Goal: Task Accomplishment & Management: Manage account settings

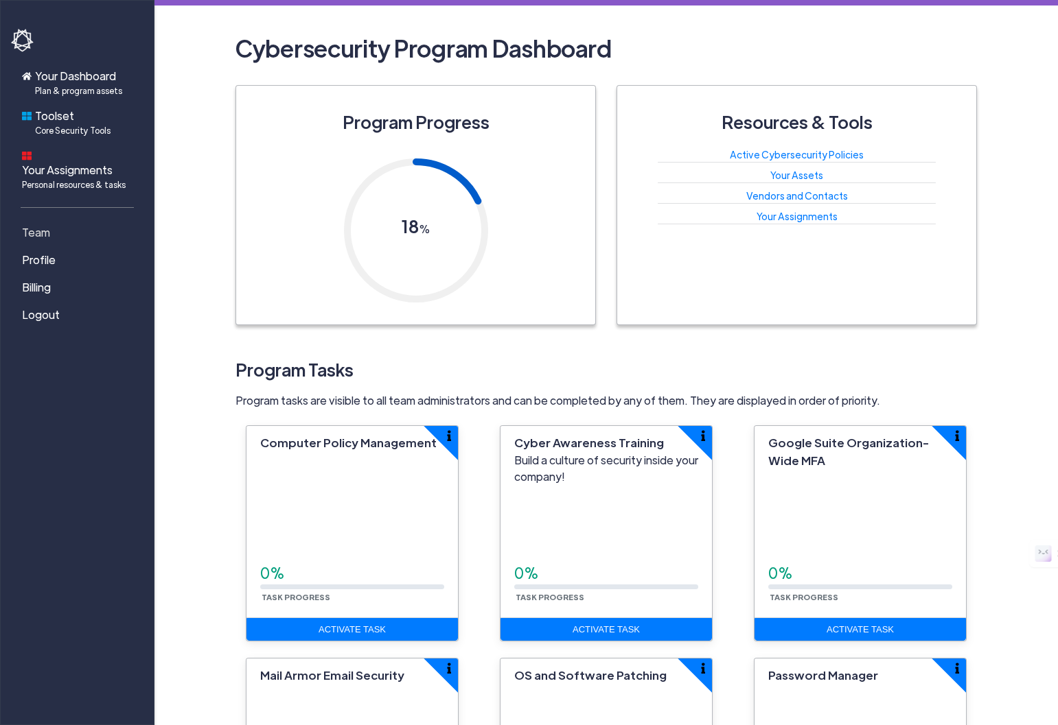
click at [47, 224] on span "Team" at bounding box center [36, 232] width 28 height 16
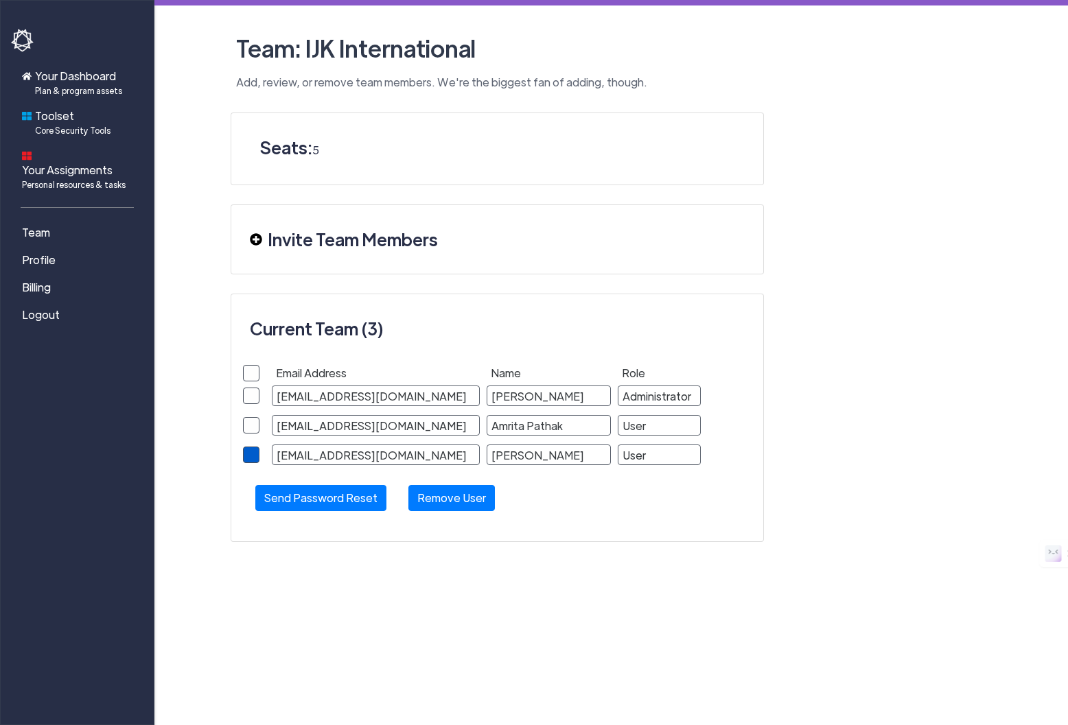
click at [250, 456] on span at bounding box center [251, 455] width 16 height 16
click at [0, 0] on input "checkbox" at bounding box center [0, 0] width 0 height 0
click at [468, 497] on button "Remove User" at bounding box center [451, 498] width 86 height 26
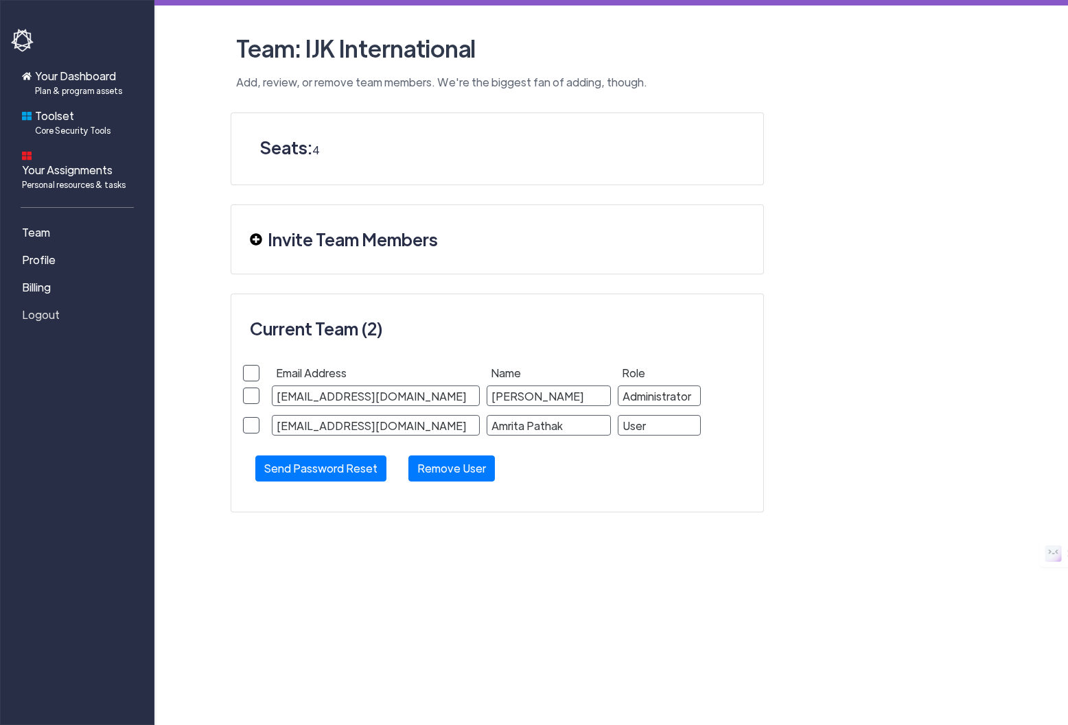
click at [47, 307] on span "Logout" at bounding box center [41, 315] width 38 height 16
click at [40, 307] on span "Logout" at bounding box center [41, 315] width 38 height 16
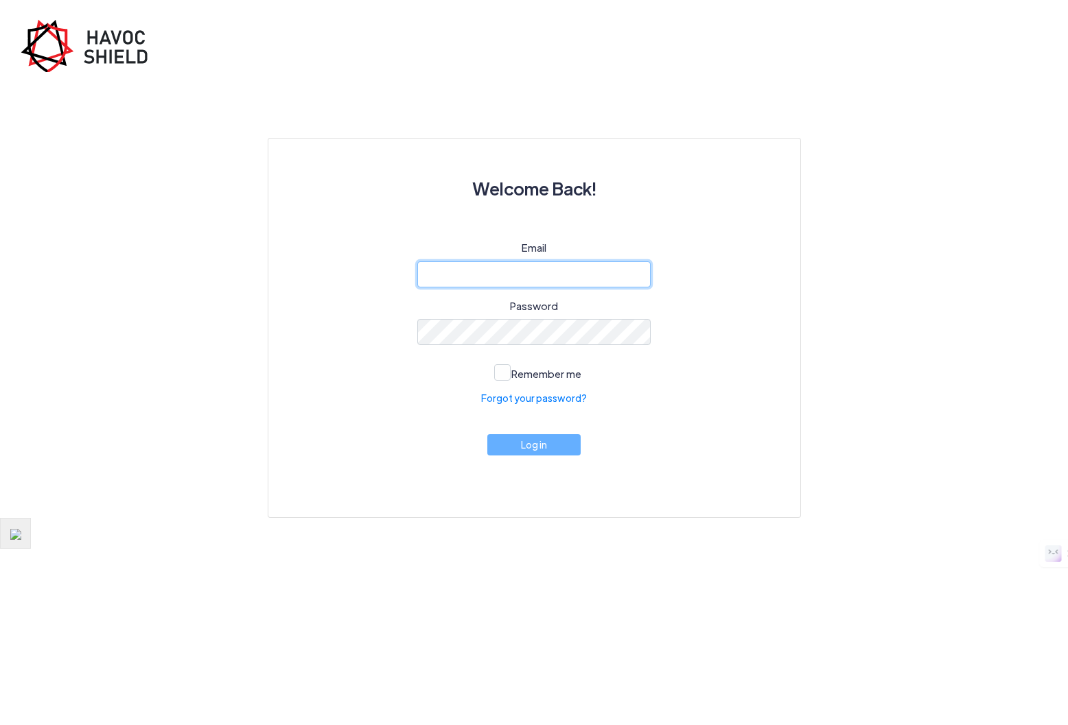
type input "[EMAIL_ADDRESS][DOMAIN_NAME]"
